Goal: Transaction & Acquisition: Purchase product/service

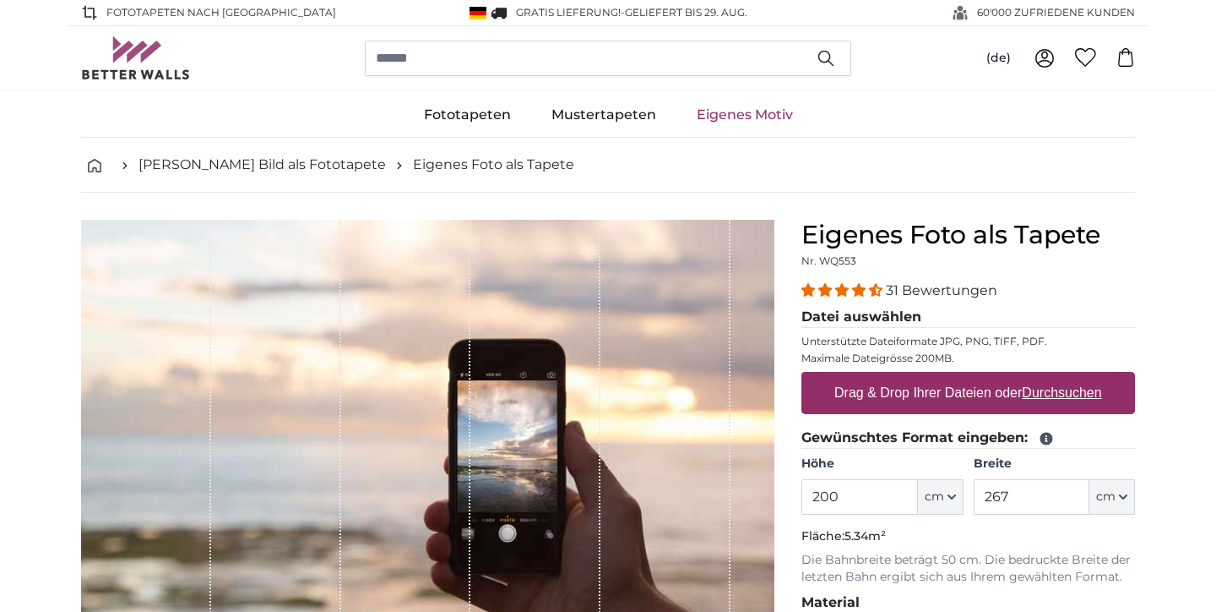
click at [930, 392] on label "Drag & Drop Ihrer Dateien oder Durchsuchen" at bounding box center [968, 393] width 281 height 34
click at [930, 377] on input "Drag & Drop Ihrer Dateien oder Durchsuchen" at bounding box center [969, 374] width 334 height 5
type input "**********"
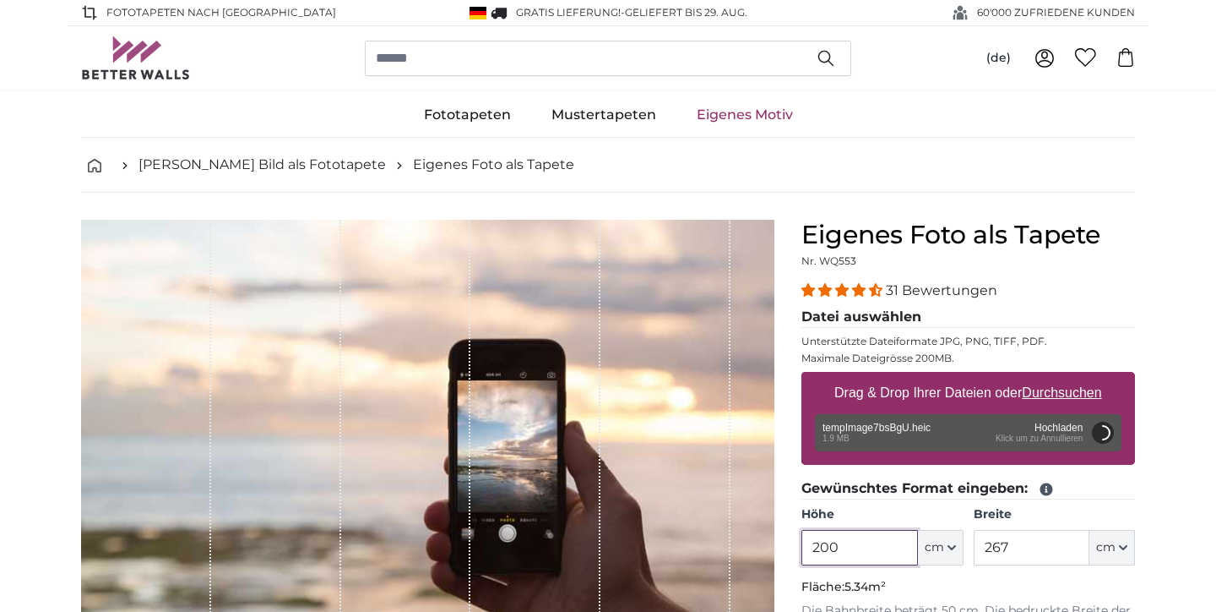
drag, startPoint x: 865, startPoint y: 552, endPoint x: 760, endPoint y: 551, distance: 104.7
click at [760, 551] on product-detail "Abbrechen Bild zuschneiden Bahnen ausblenden Eigenes Foto als Tapete Nr. WQ553 …" at bounding box center [608, 612] width 1081 height 839
type input "255"
drag, startPoint x: 1032, startPoint y: 546, endPoint x: 933, endPoint y: 548, distance: 98.9
click at [933, 548] on div "Höhe 255 ft cm Centimeter (cm) Inches (inch) Feet (ft. in.) Breite 267 ft cm Ce…" at bounding box center [969, 535] width 334 height 59
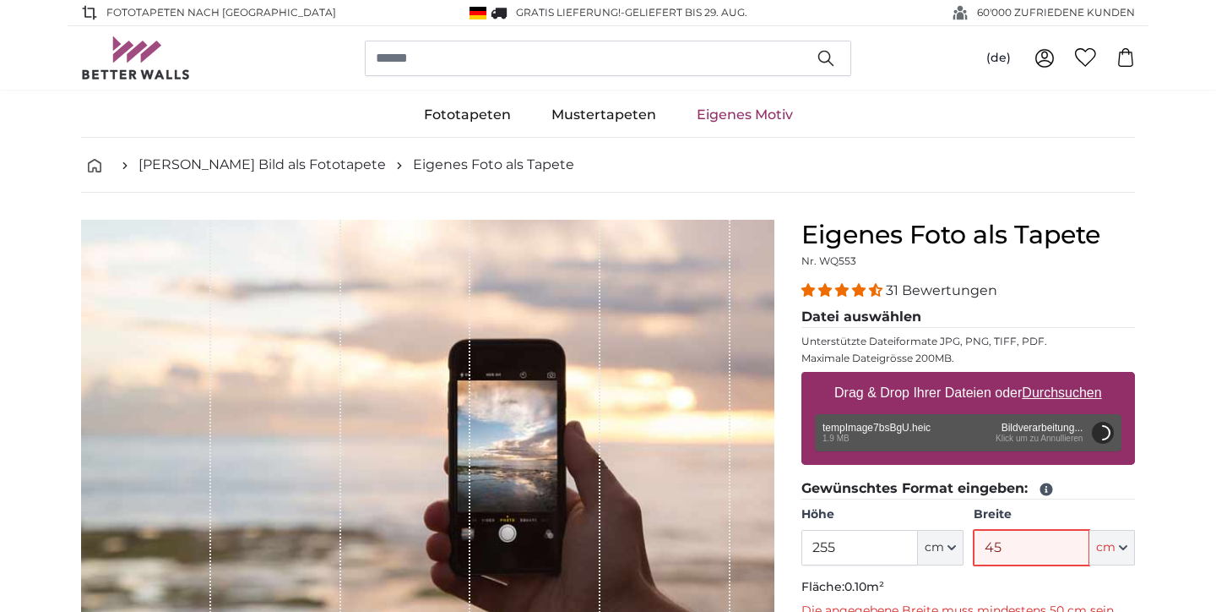
type input "455"
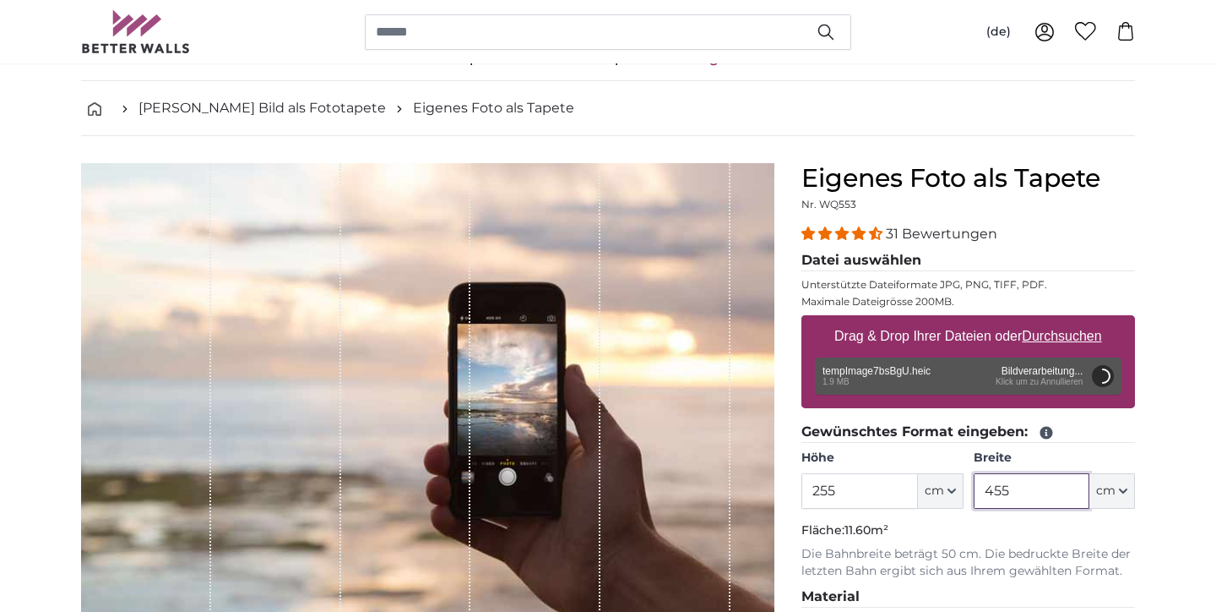
scroll to position [73, 0]
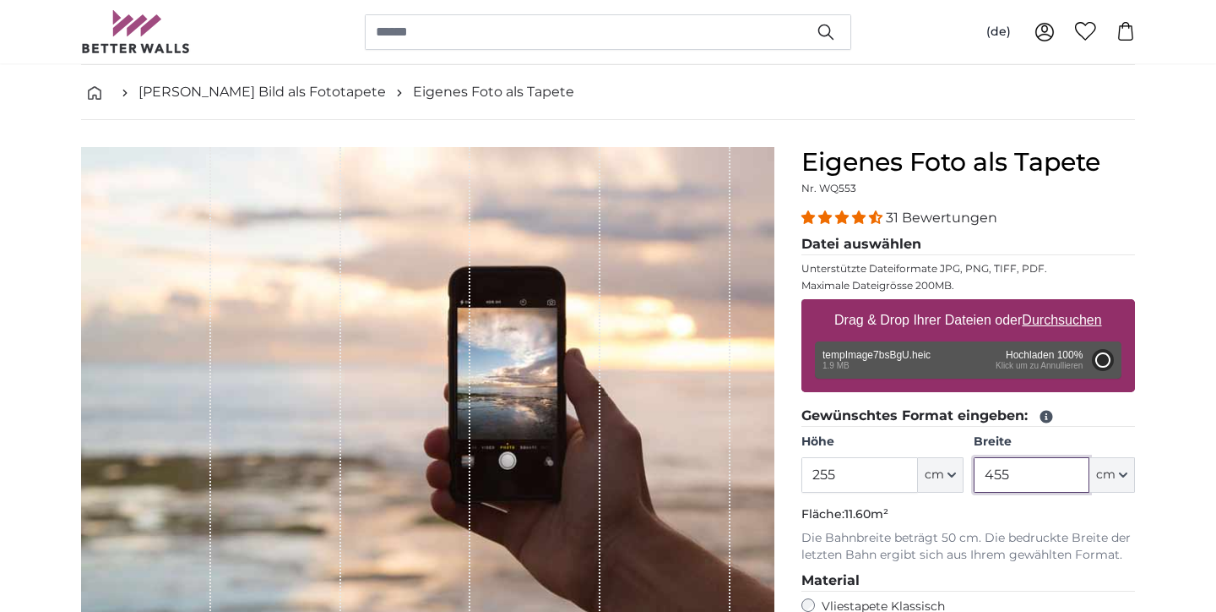
type input "200"
type input "356"
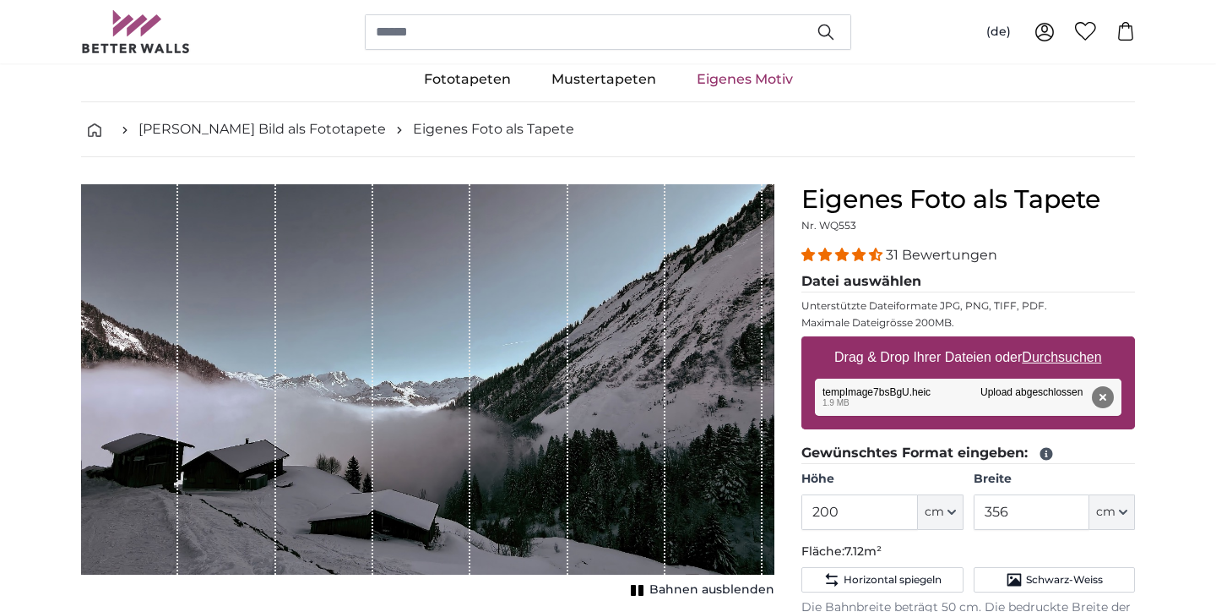
scroll to position [56, 0]
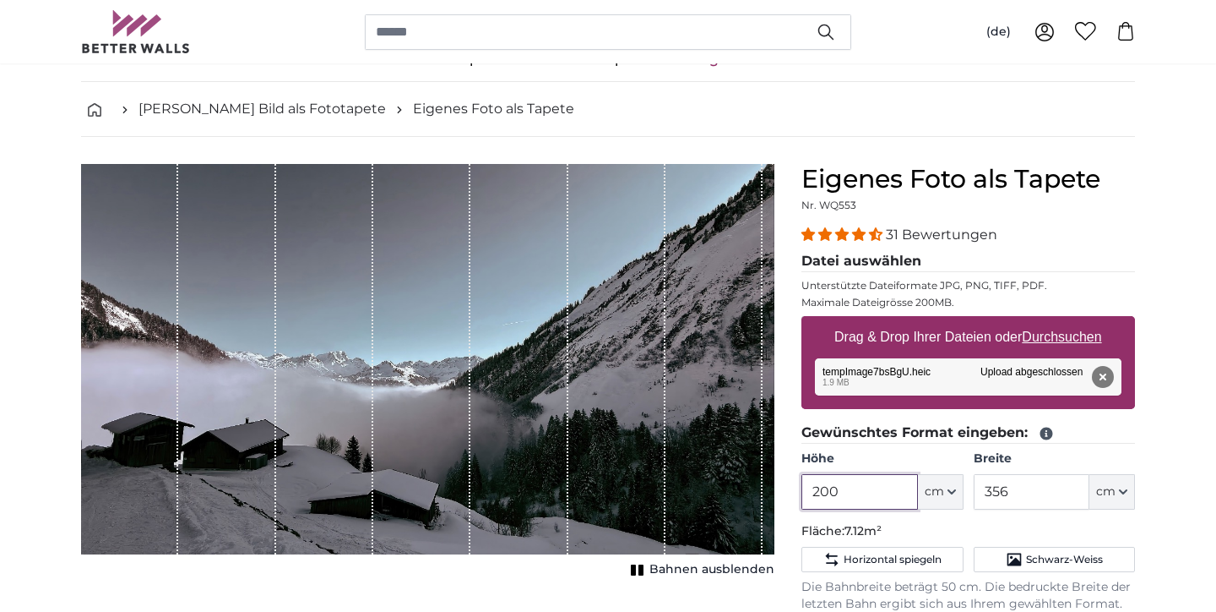
drag, startPoint x: 875, startPoint y: 489, endPoint x: 776, endPoint y: 489, distance: 98.8
click at [776, 489] on product-detail "Abbrechen Bild zuschneiden Bahnen ausblenden Eigenes Foto als Tapete Nr. WQ553 …" at bounding box center [608, 572] width 1081 height 871
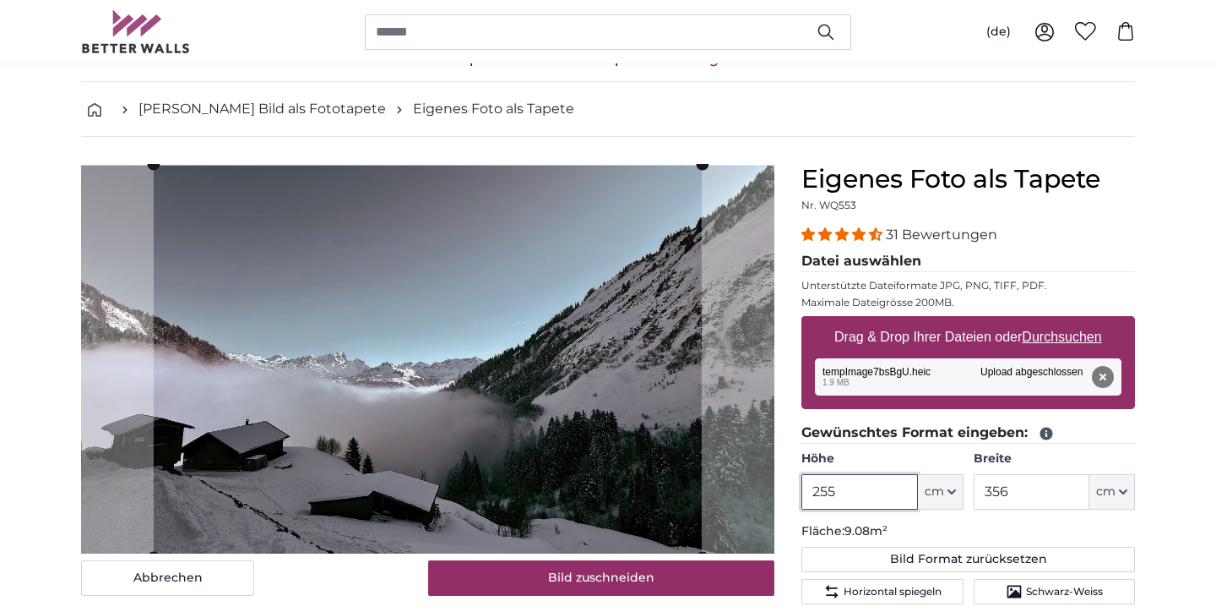
type input "255"
drag, startPoint x: 1054, startPoint y: 489, endPoint x: 919, endPoint y: 489, distance: 135.1
click at [919, 489] on div "Höhe 255 ft cm Centimeter (cm) Inches (inch) Feet (ft. in.) Breite 356 ft cm Ce…" at bounding box center [969, 479] width 334 height 59
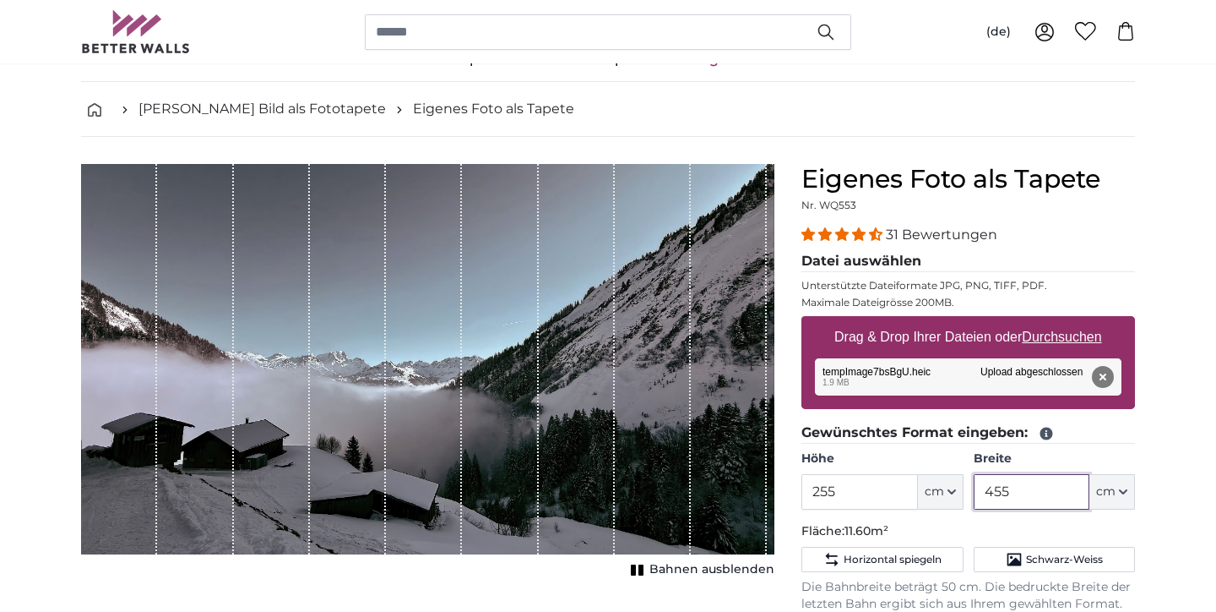
type input "455"
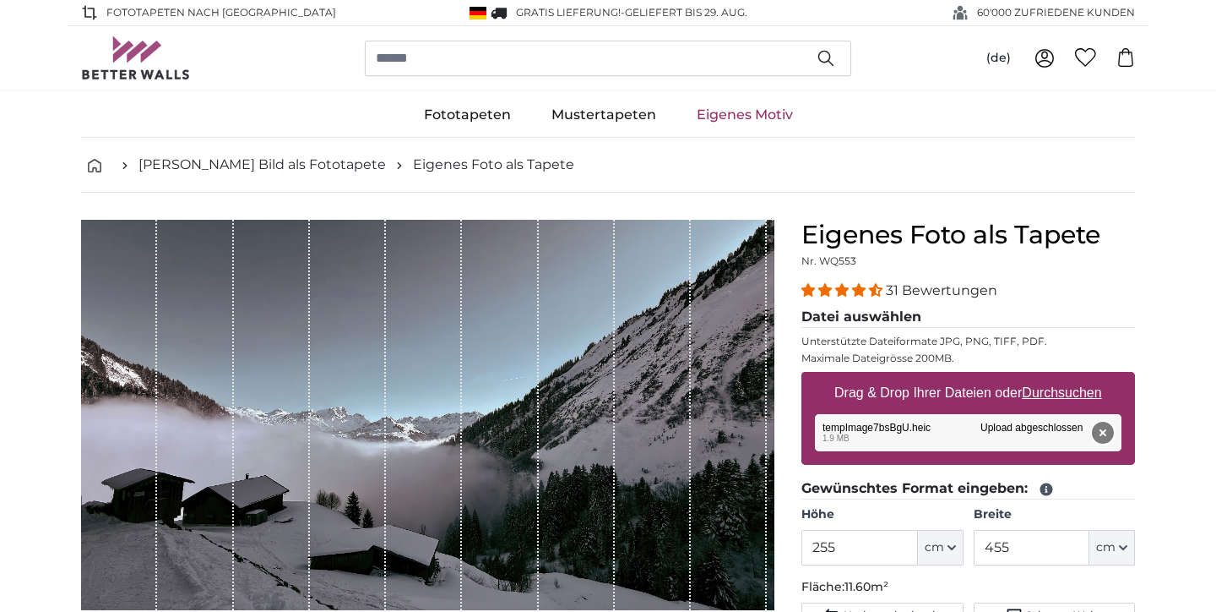
click at [1110, 432] on button "Entfernen" at bounding box center [1103, 432] width 22 height 22
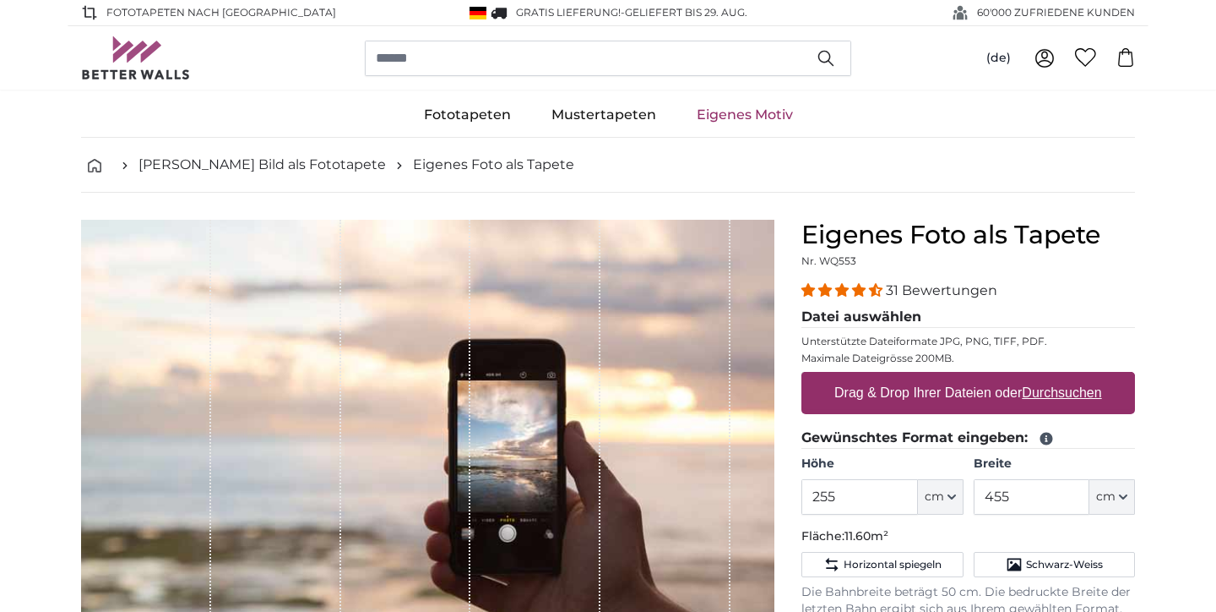
click at [1078, 394] on u "Durchsuchen" at bounding box center [1062, 392] width 79 height 14
click at [1078, 377] on input "Drag & Drop Ihrer Dateien oder Durchsuchen" at bounding box center [969, 374] width 334 height 5
type input "**********"
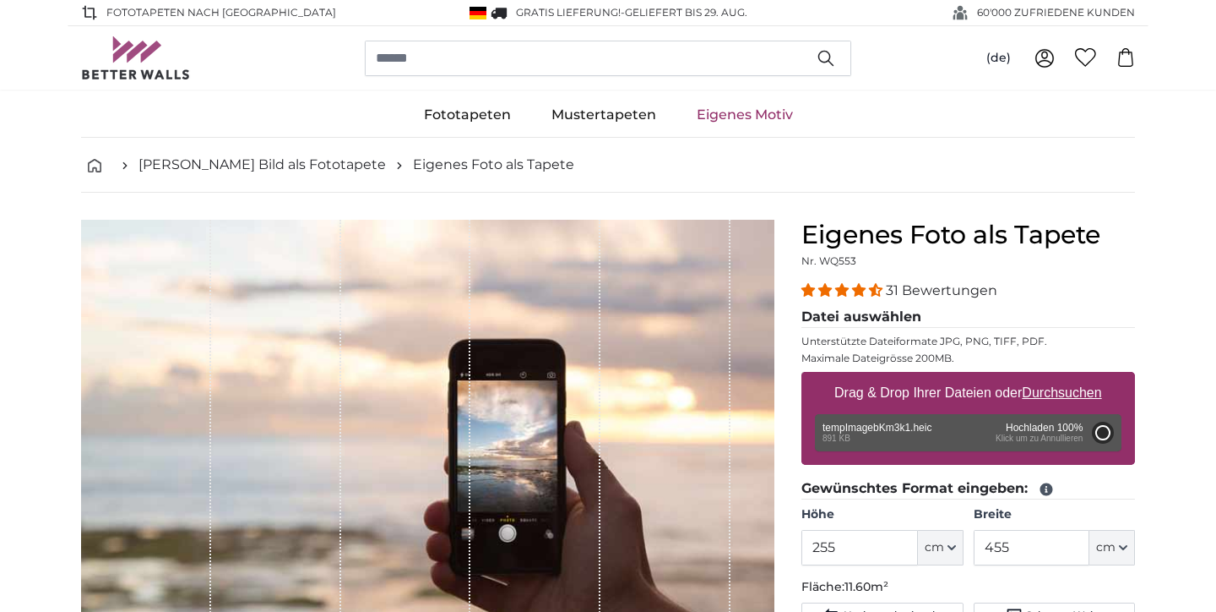
type input "200"
type input "356"
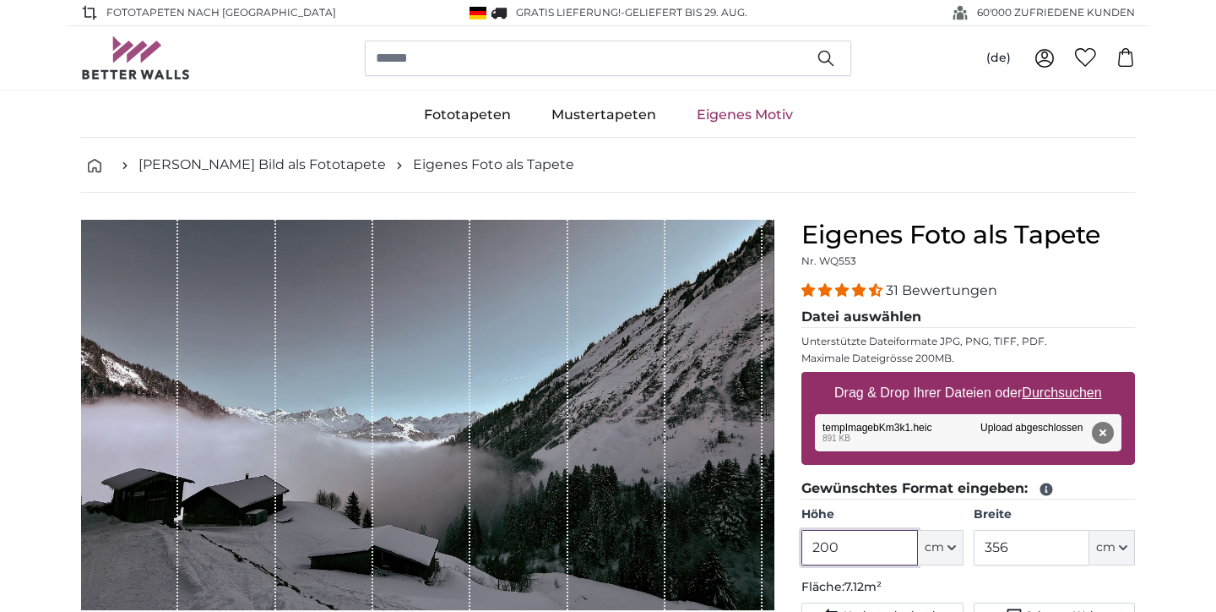
drag, startPoint x: 866, startPoint y: 547, endPoint x: 775, endPoint y: 546, distance: 91.2
type input "255"
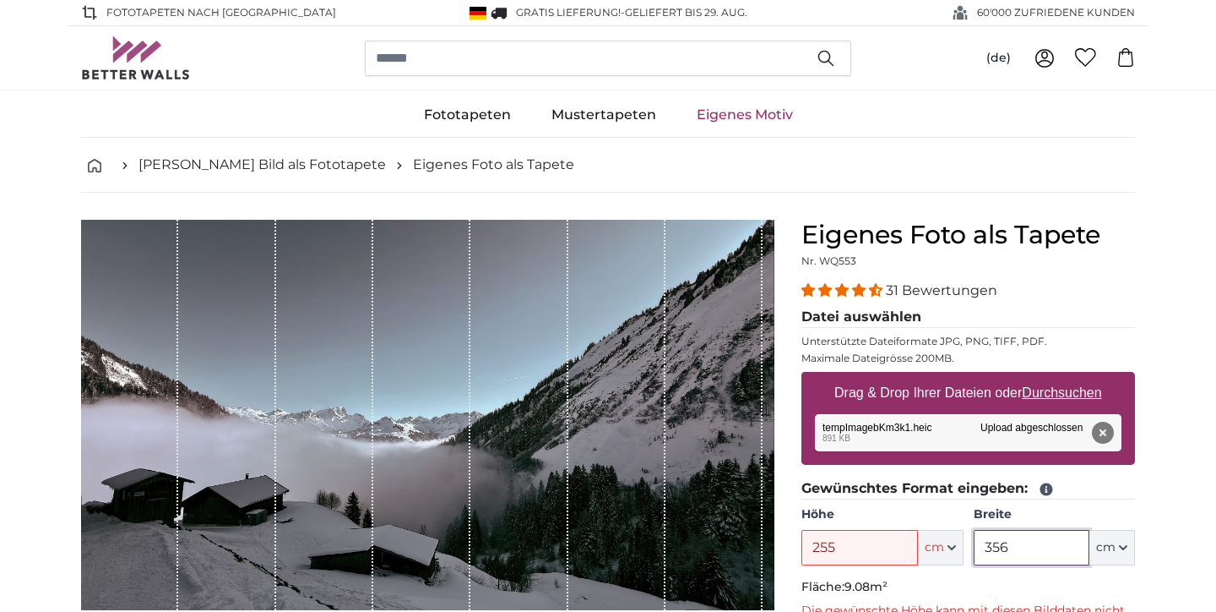
drag, startPoint x: 1033, startPoint y: 549, endPoint x: 936, endPoint y: 546, distance: 97.2
click at [936, 546] on div "Höhe 255 ft cm Centimeter (cm) Inches (inch) Feet (ft. in.) Breite 356 ft cm Ce…" at bounding box center [969, 535] width 334 height 59
type input "455"
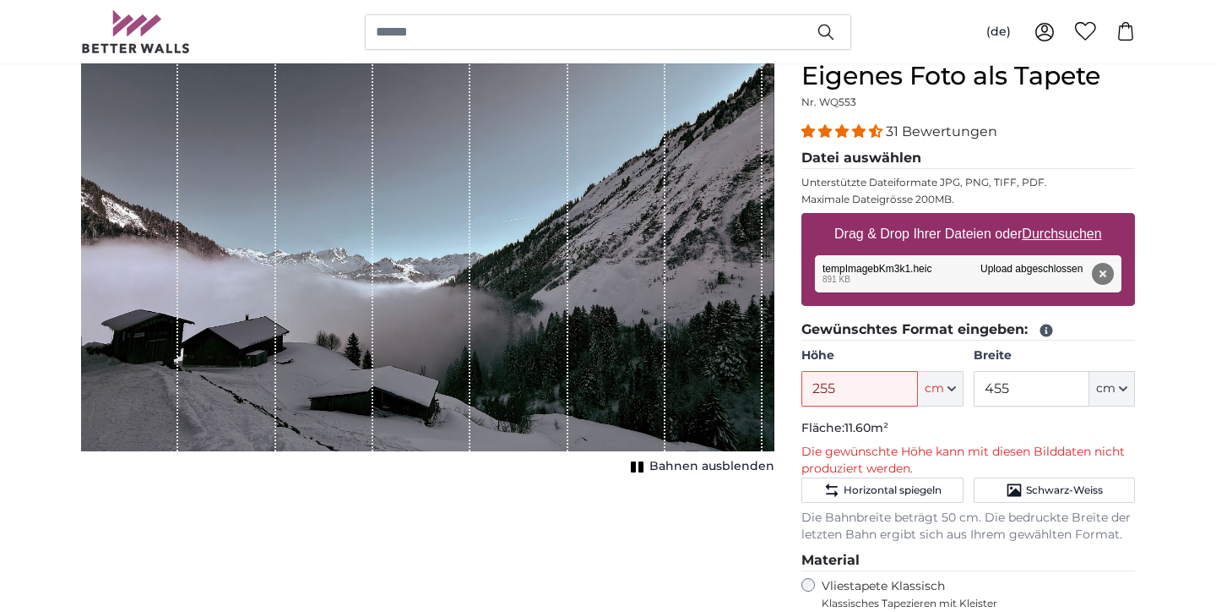
scroll to position [158, 0]
click at [1106, 274] on button "Entfernen" at bounding box center [1103, 275] width 22 height 22
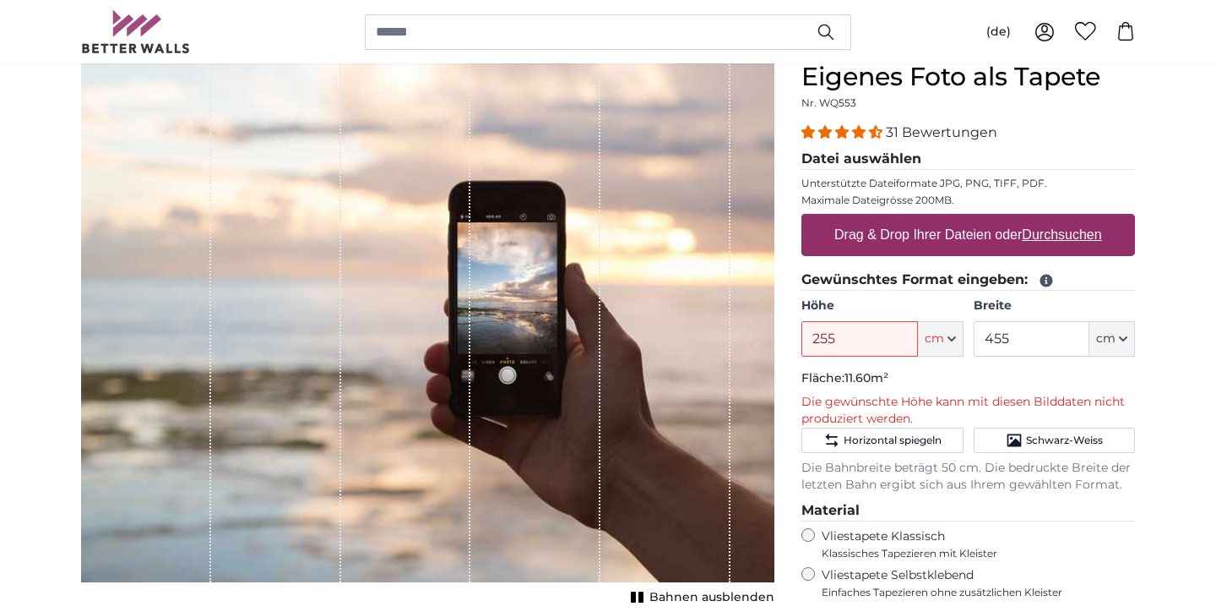
click at [927, 237] on label "Drag & Drop Ihrer Dateien oder Durchsuchen" at bounding box center [968, 235] width 281 height 34
click at [927, 219] on input "Drag & Drop Ihrer Dateien oder Durchsuchen" at bounding box center [969, 216] width 334 height 5
type input "**********"
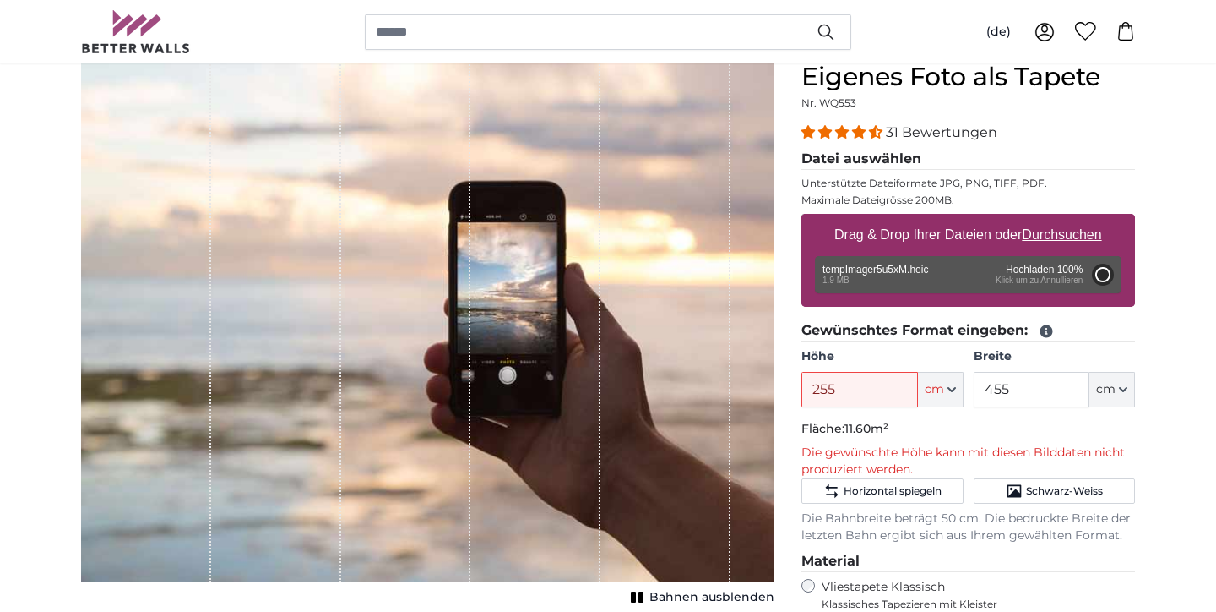
type input "200"
type input "356"
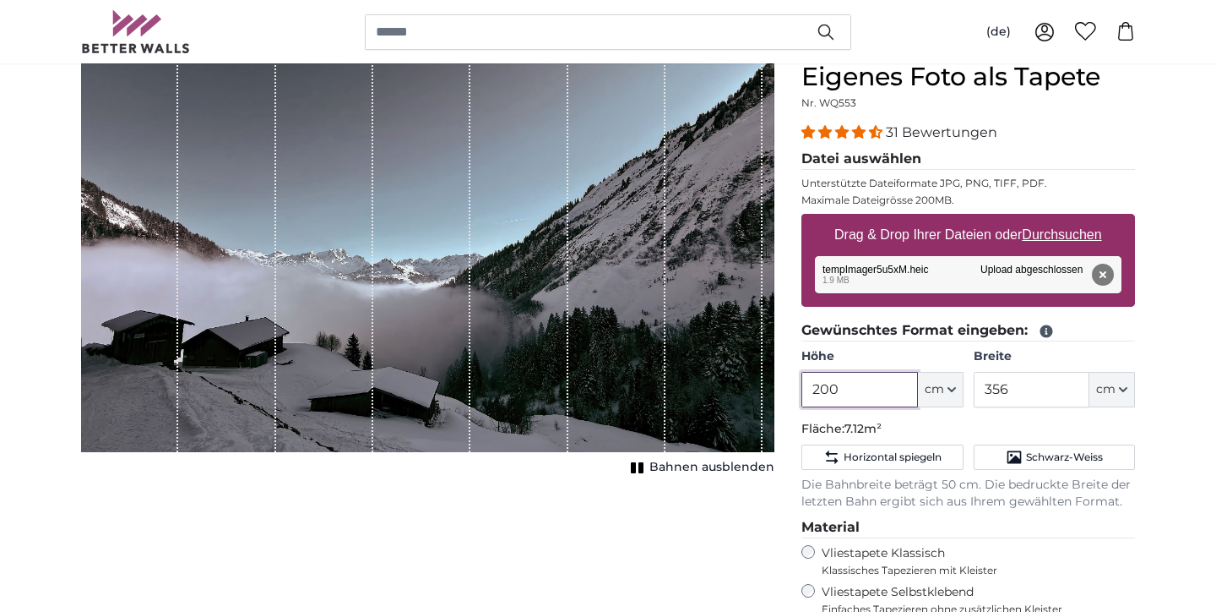
drag, startPoint x: 857, startPoint y: 386, endPoint x: 750, endPoint y: 386, distance: 107.3
click at [750, 386] on product-detail "Abbrechen Bild zuschneiden Bahnen ausblenden Eigenes Foto als Tapete Nr. WQ553 …" at bounding box center [608, 470] width 1081 height 871
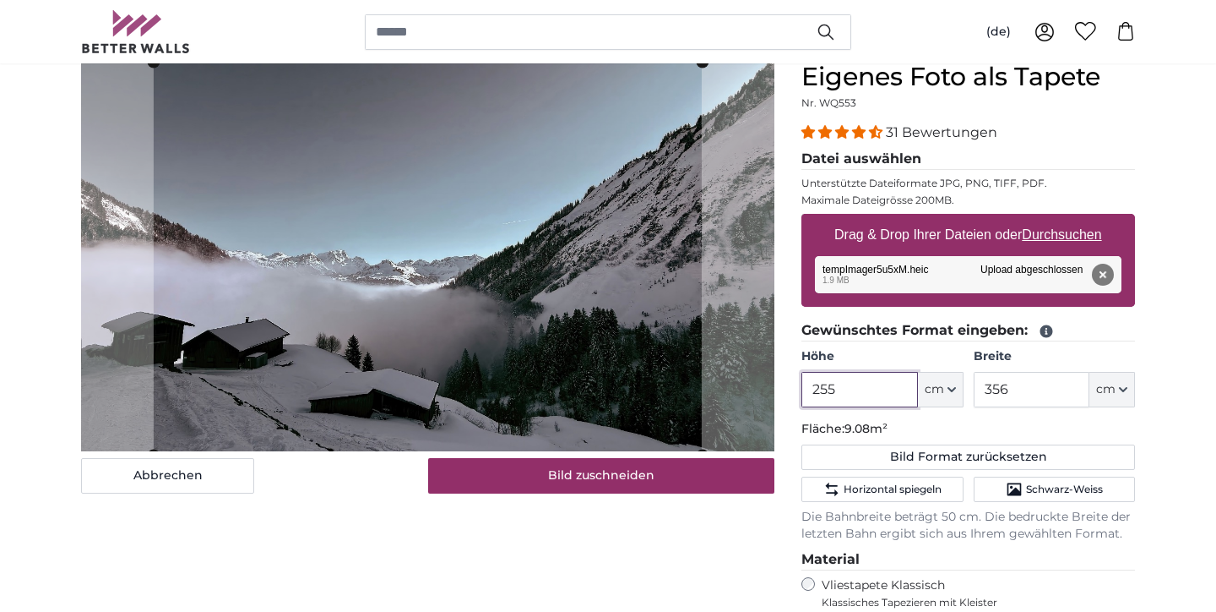
type input "255"
drag, startPoint x: 1043, startPoint y: 389, endPoint x: 938, endPoint y: 389, distance: 104.7
click at [938, 389] on div "Höhe 255 ft cm Centimeter (cm) Inches (inch) Feet (ft. in.) Breite 356 ft cm Ce…" at bounding box center [969, 377] width 334 height 59
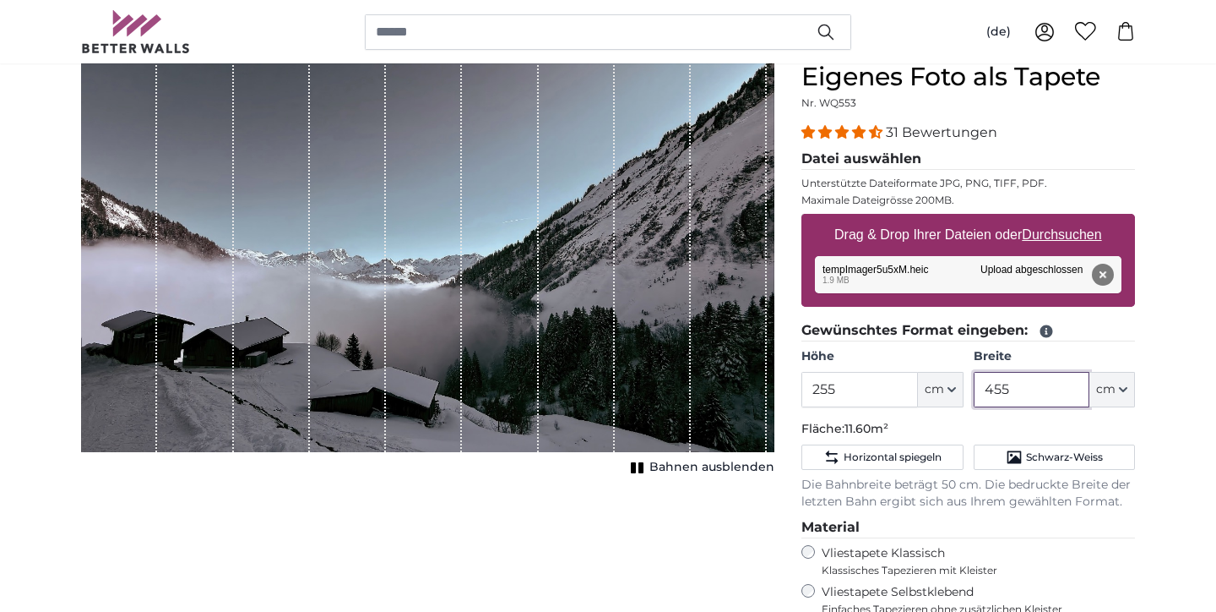
type input "455"
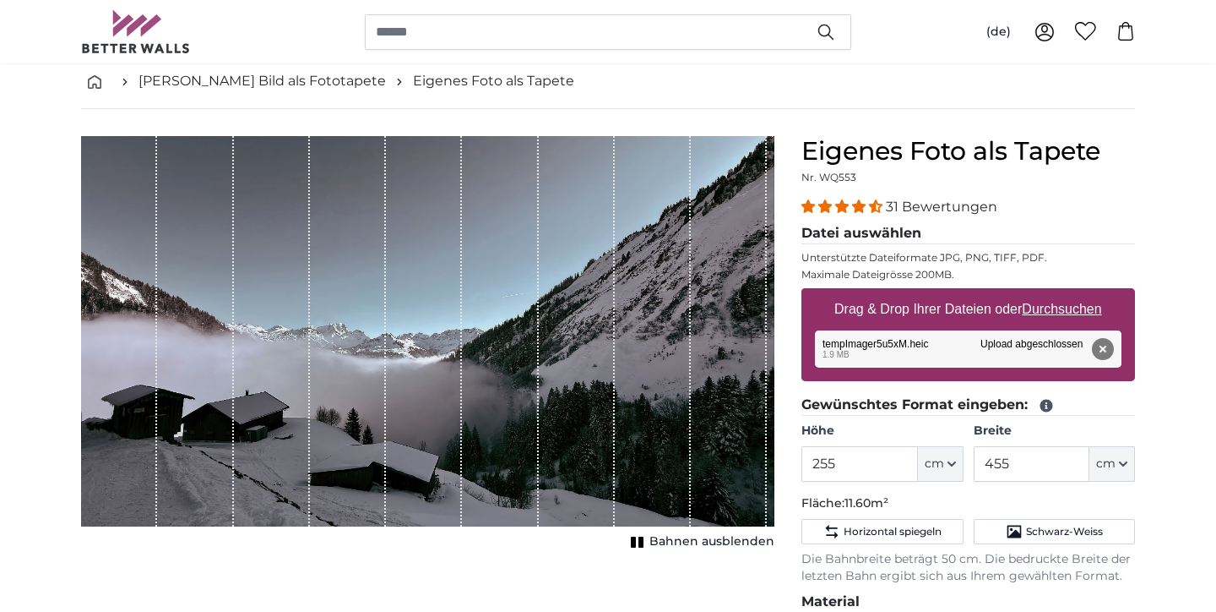
scroll to position [84, 0]
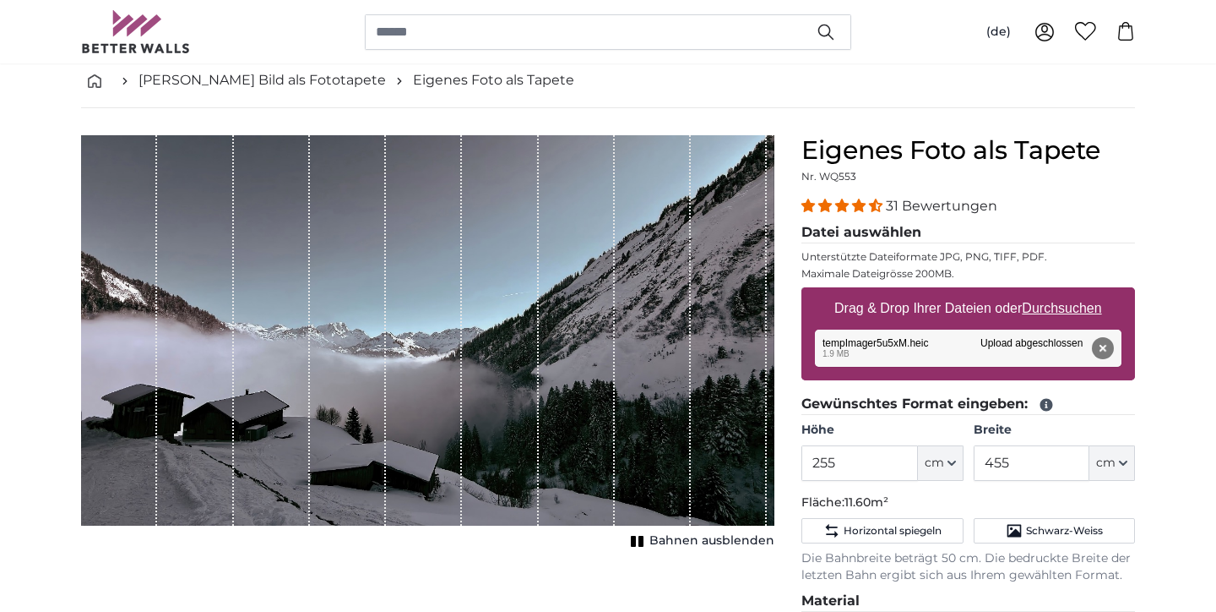
click at [747, 541] on span "Bahnen ausblenden" at bounding box center [712, 540] width 125 height 17
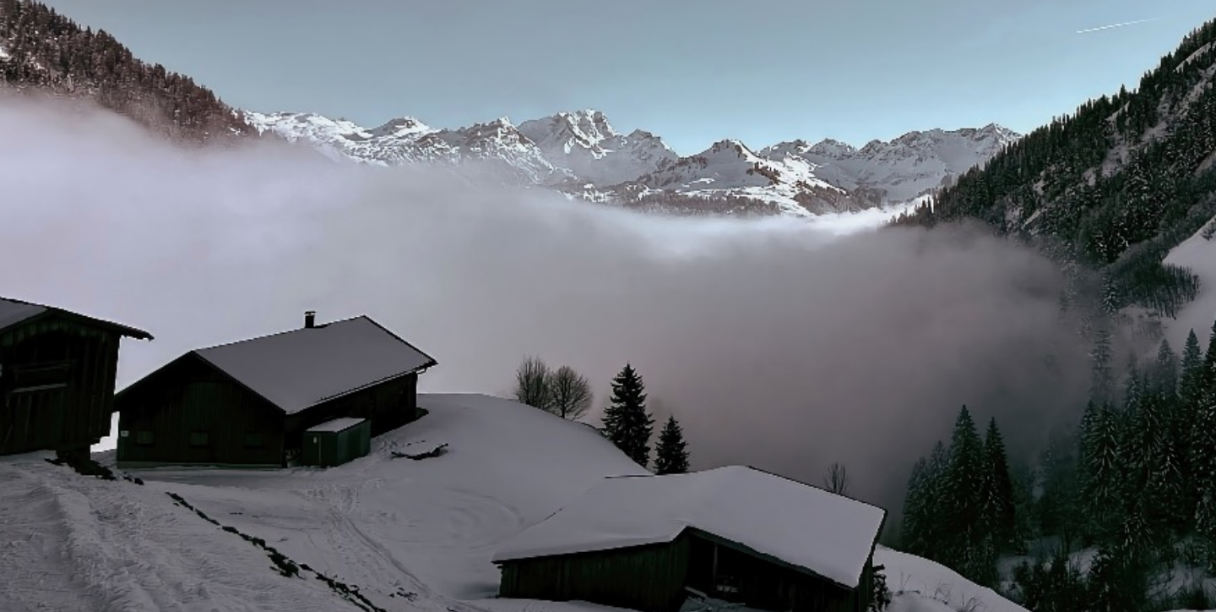
scroll to position [99, 0]
